Goal: Navigation & Orientation: Find specific page/section

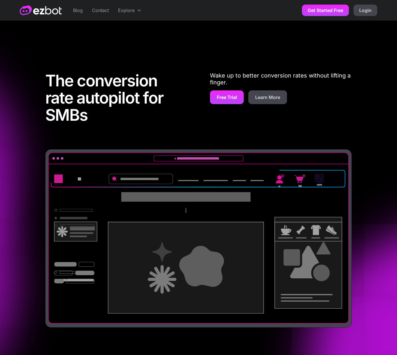
click at [103, 10] on link "Contact" at bounding box center [100, 10] width 26 height 21
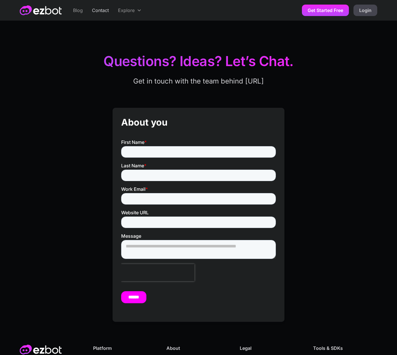
scroll to position [97, 0]
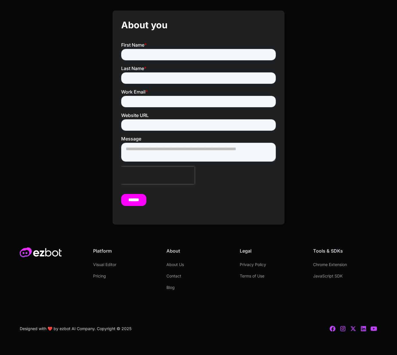
click at [175, 263] on link "About Us" at bounding box center [174, 264] width 17 height 11
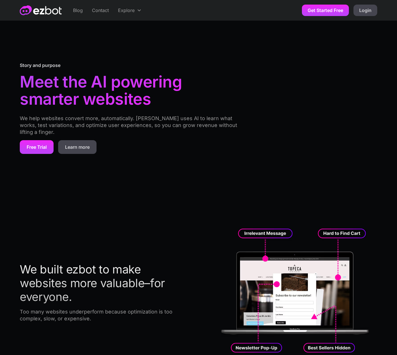
click at [79, 12] on link "Blog" at bounding box center [77, 10] width 19 height 21
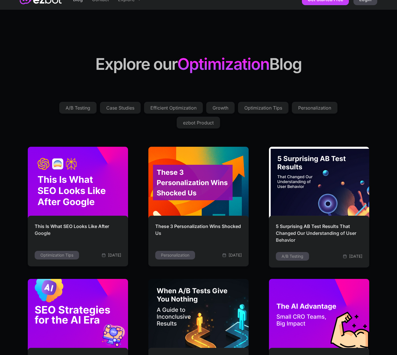
scroll to position [94, 0]
